Goal: Information Seeking & Learning: Compare options

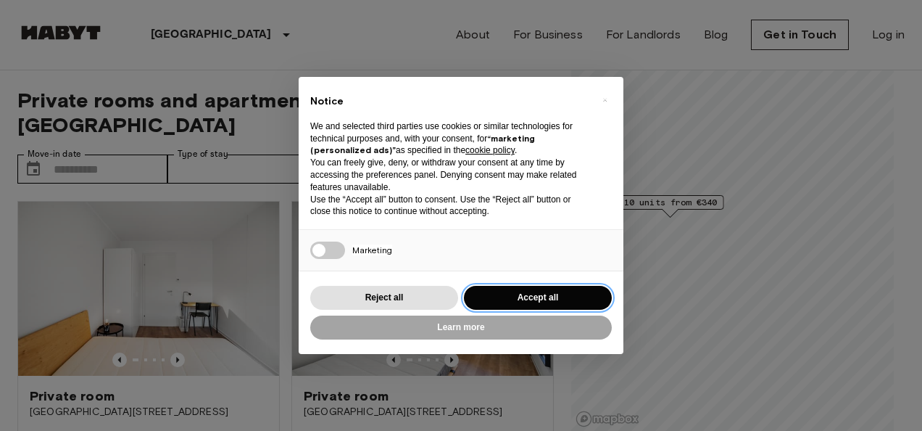
click at [558, 297] on button "Accept all" at bounding box center [538, 298] width 148 height 24
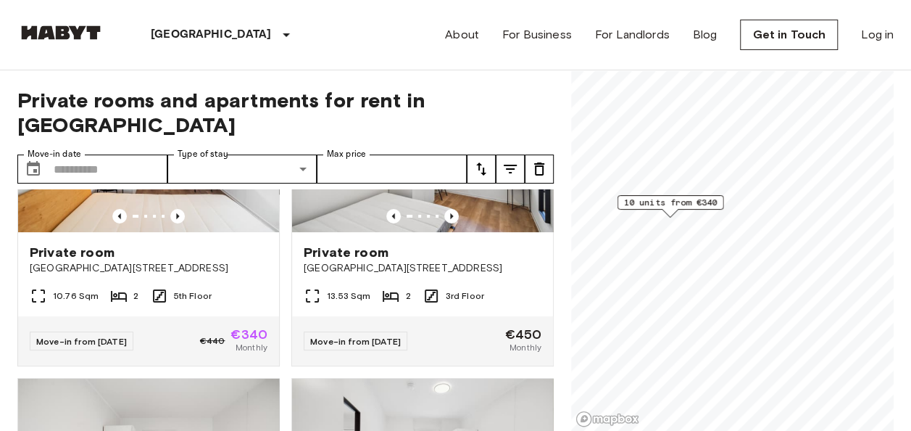
click at [677, 204] on span "10 units from €340" at bounding box center [671, 202] width 94 height 13
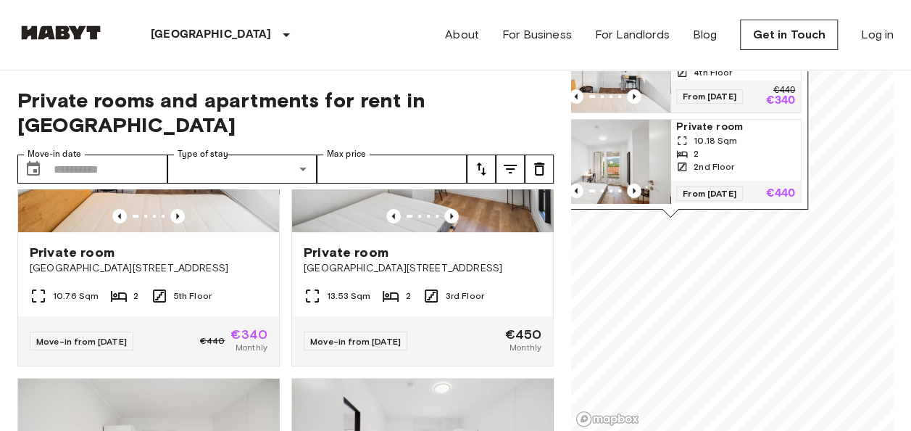
click at [503, 81] on div "Private rooms and apartments for rent in Graz Move-in date ​ Move-in date Type …" at bounding box center [285, 250] width 537 height 361
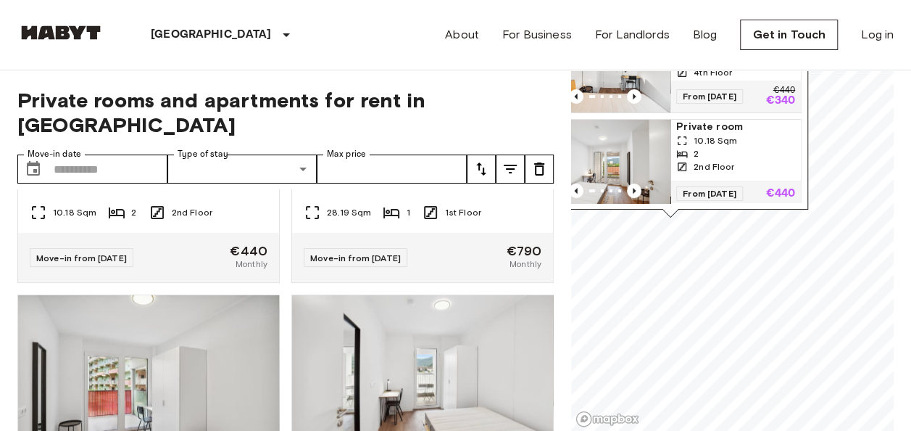
scroll to position [867, 0]
click at [531, 87] on div "Private rooms and apartments for rent in Graz Move-in date ​ Move-in date Type …" at bounding box center [285, 250] width 537 height 361
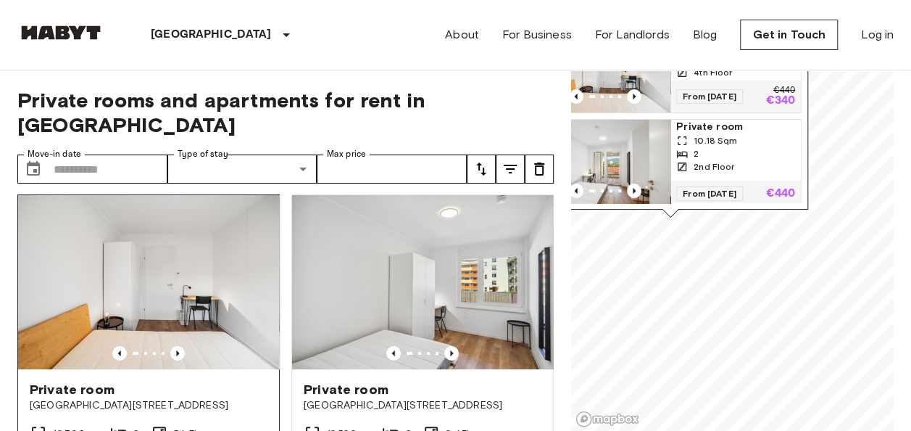
scroll to position [0, 0]
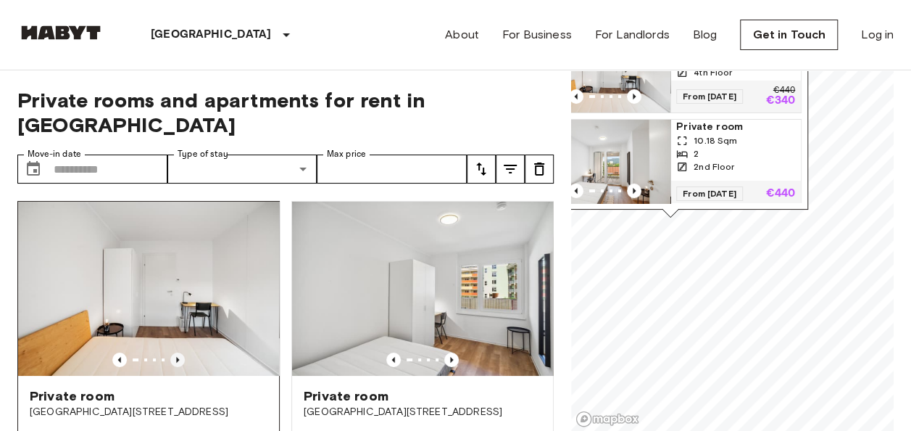
click at [173, 352] on icon "Previous image" at bounding box center [177, 359] width 15 height 15
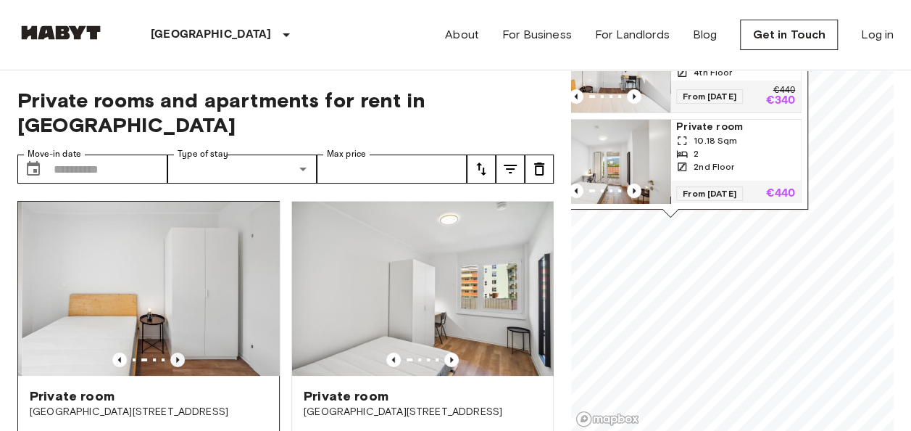
click at [173, 352] on icon "Previous image" at bounding box center [177, 359] width 15 height 15
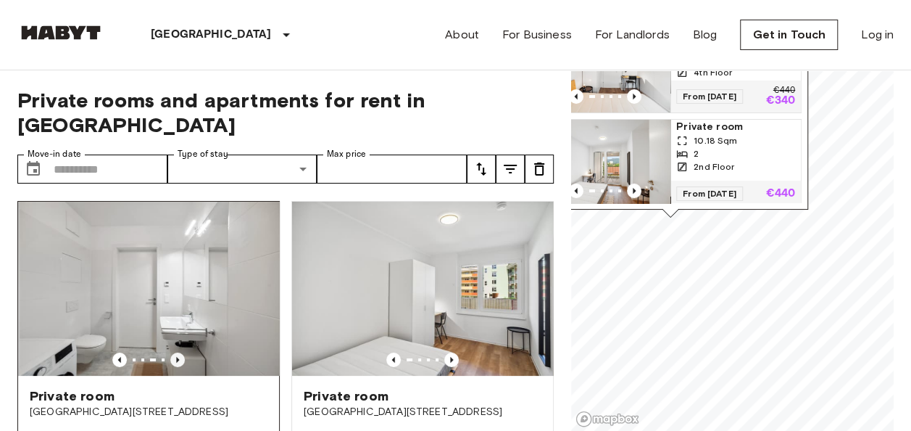
click at [173, 352] on icon "Previous image" at bounding box center [177, 359] width 15 height 15
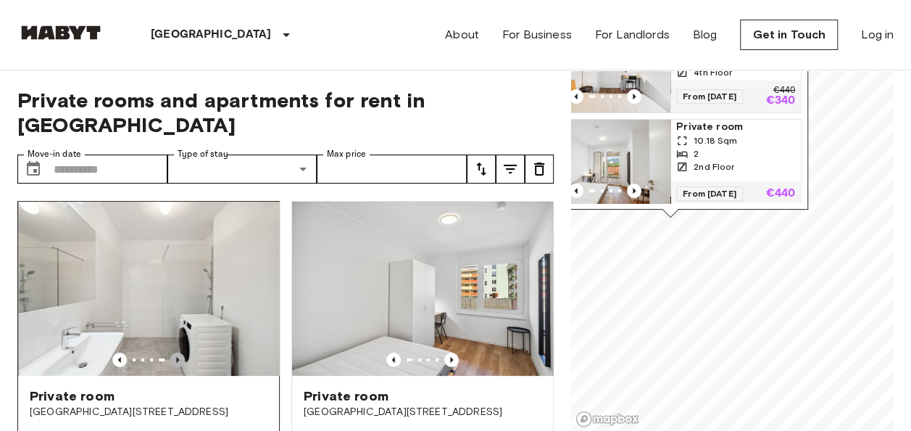
click at [173, 352] on icon "Previous image" at bounding box center [177, 359] width 15 height 15
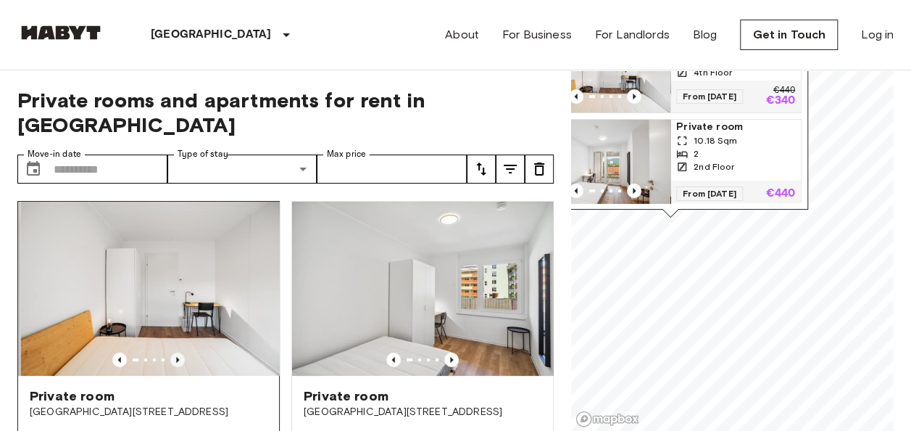
click at [173, 352] on icon "Previous image" at bounding box center [177, 359] width 15 height 15
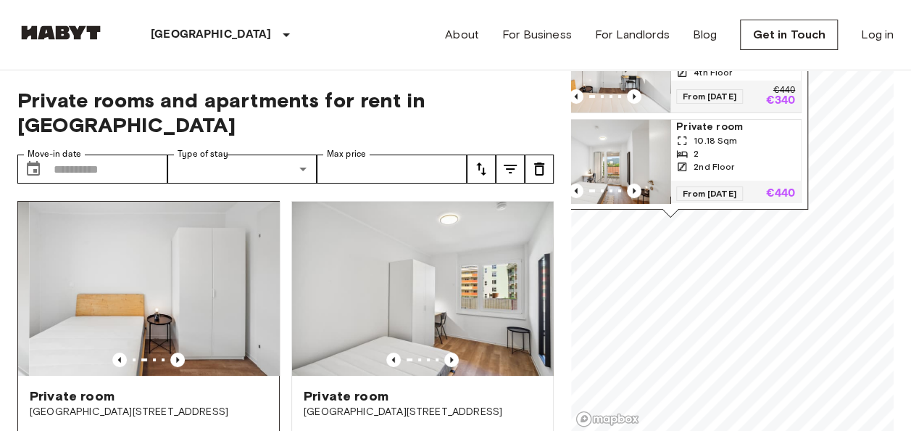
click at [155, 232] on img at bounding box center [159, 289] width 261 height 174
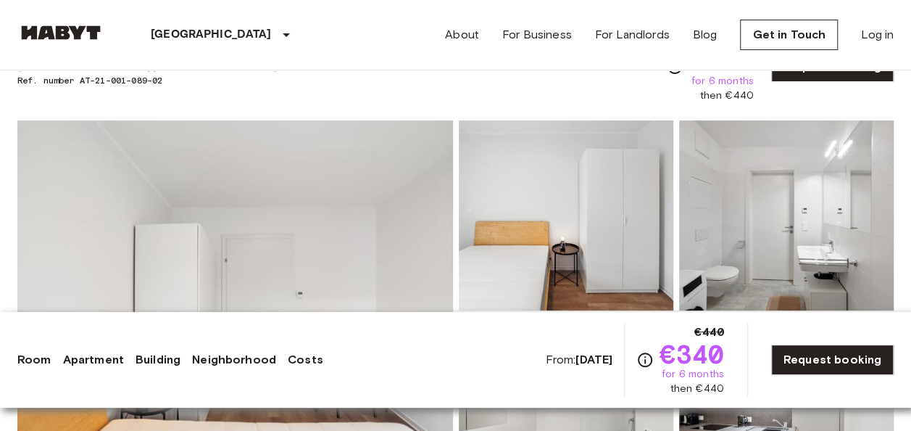
scroll to position [145, 0]
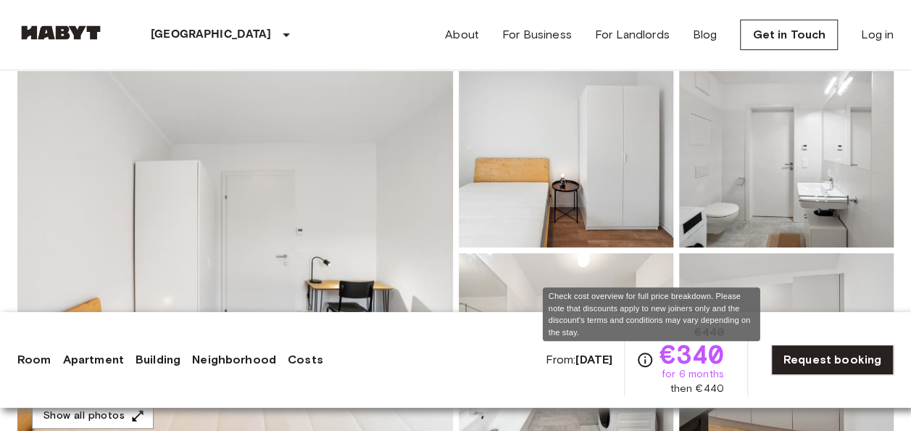
click at [650, 360] on icon "Check cost overview for full price breakdown. Please note that discounts apply …" at bounding box center [645, 359] width 17 height 17
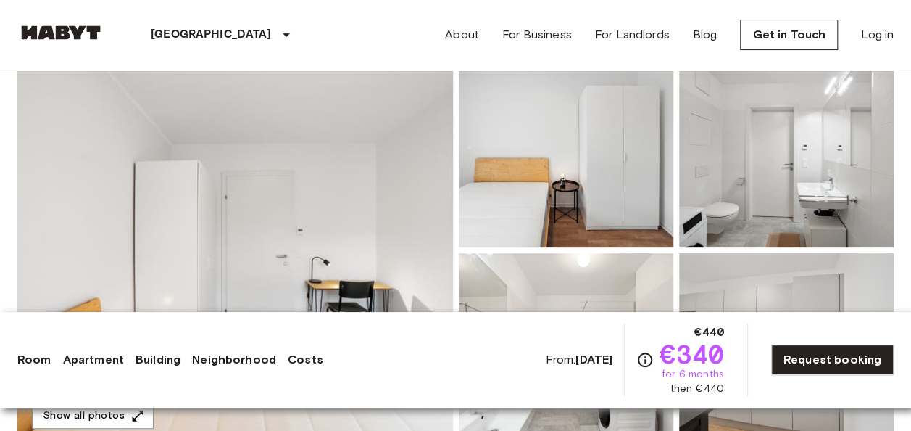
click at [296, 360] on link "Costs" at bounding box center [306, 359] width 36 height 17
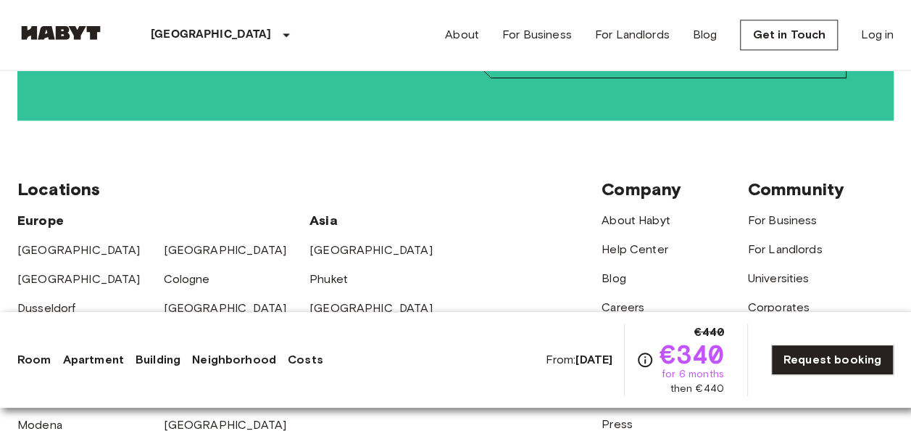
scroll to position [3726, 0]
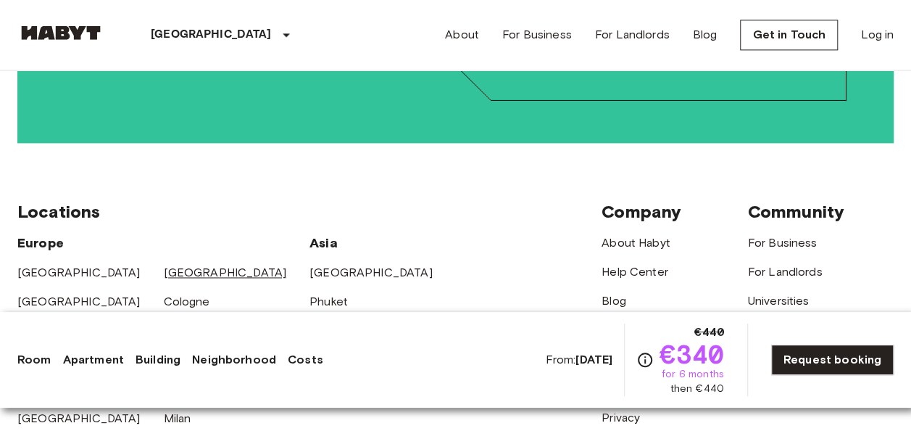
click at [170, 265] on link "[GEOGRAPHIC_DATA]" at bounding box center [225, 272] width 123 height 14
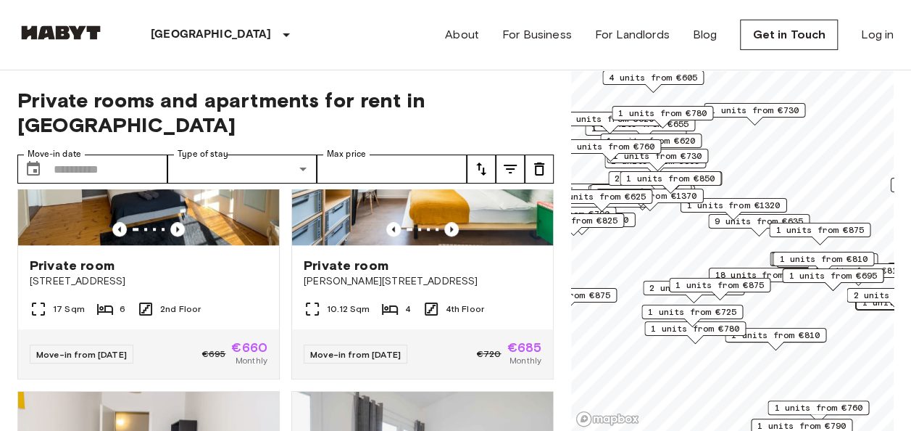
scroll to position [725, 0]
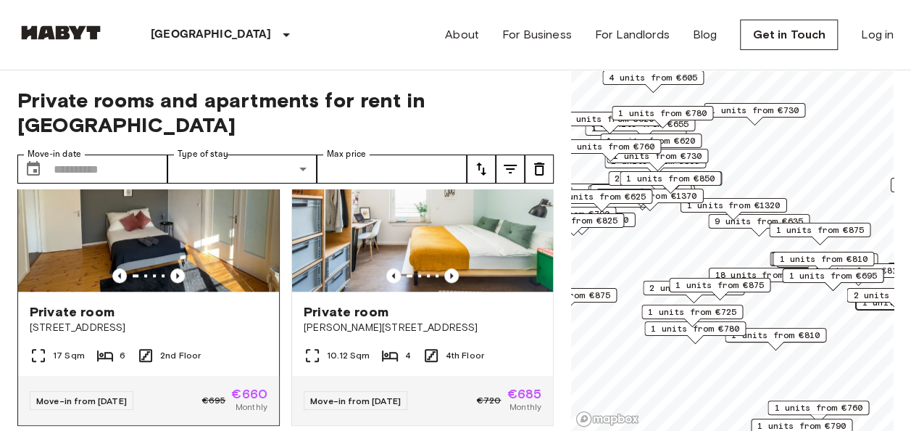
click at [206, 239] on img at bounding box center [148, 204] width 261 height 174
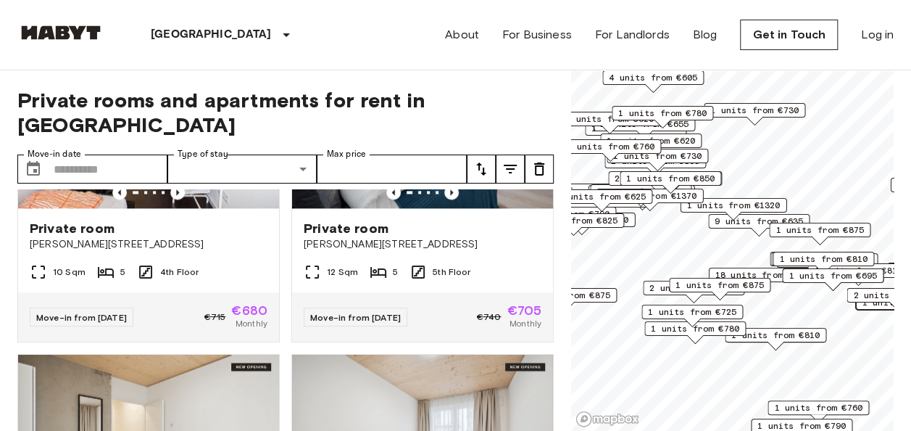
scroll to position [1233, 0]
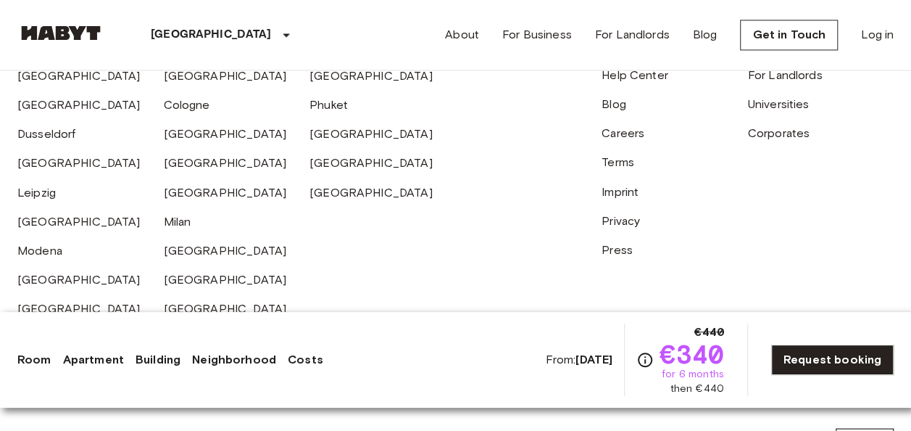
scroll to position [3958, 0]
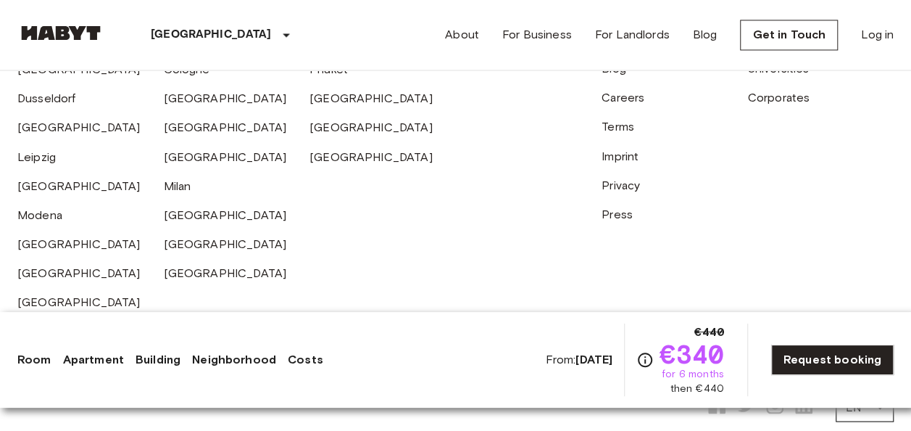
click at [777, 396] on icon at bounding box center [774, 404] width 17 height 17
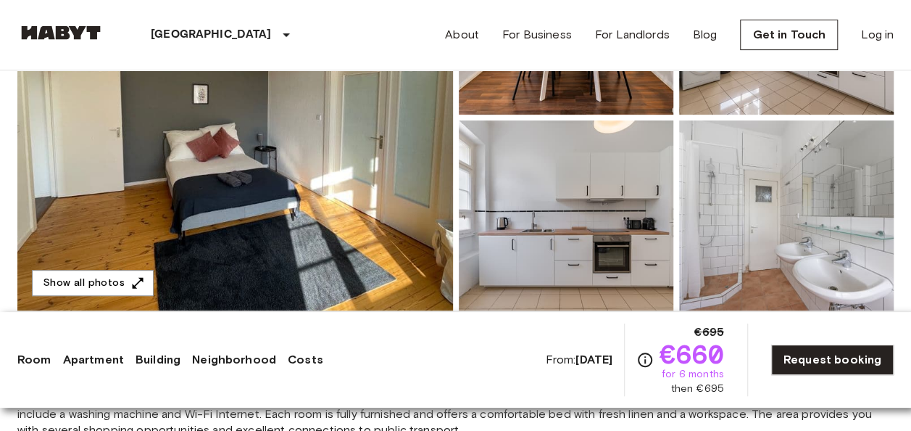
scroll to position [145, 0]
